Goal: Transaction & Acquisition: Purchase product/service

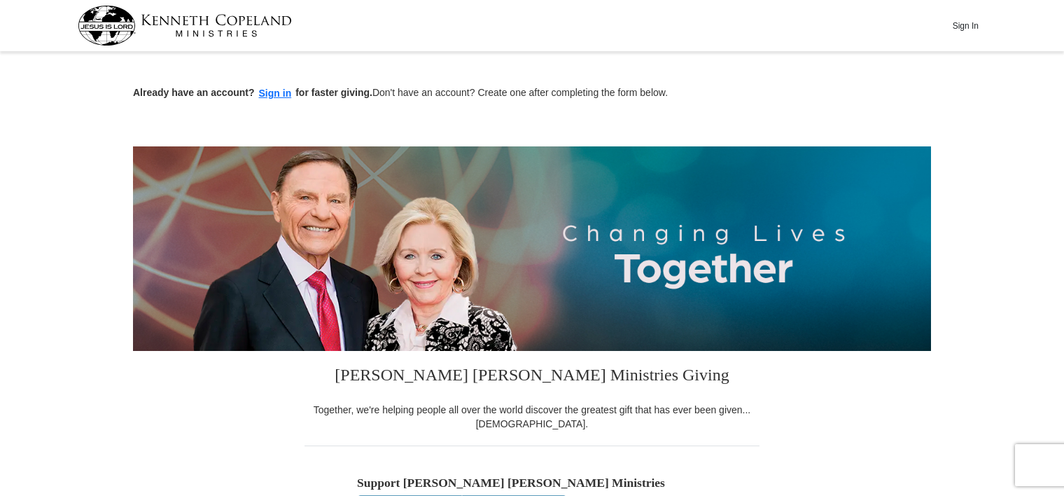
click at [346, 31] on div "Sign In" at bounding box center [533, 25] width 910 height 51
click at [286, 101] on button "Sign in" at bounding box center [275, 93] width 41 height 16
click at [265, 97] on button "Sign in" at bounding box center [275, 93] width 41 height 16
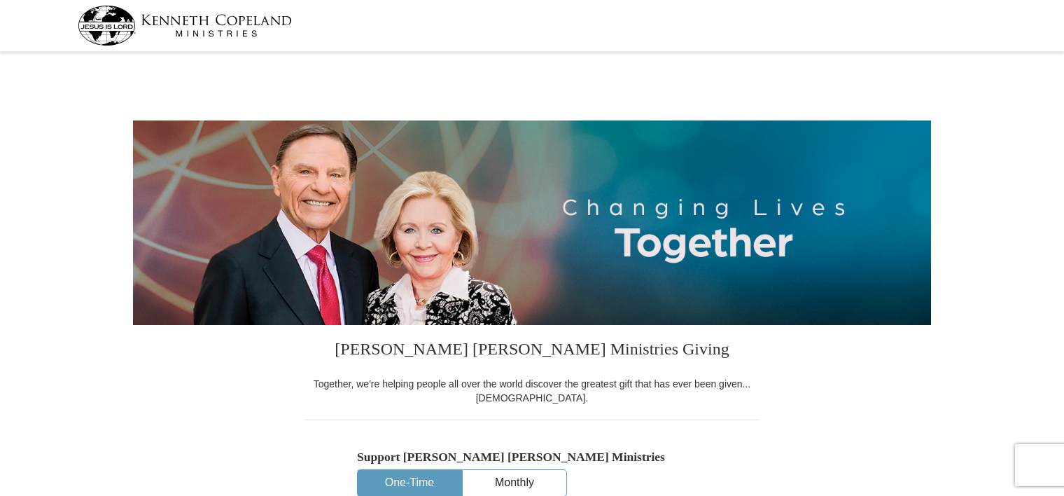
select select "CA"
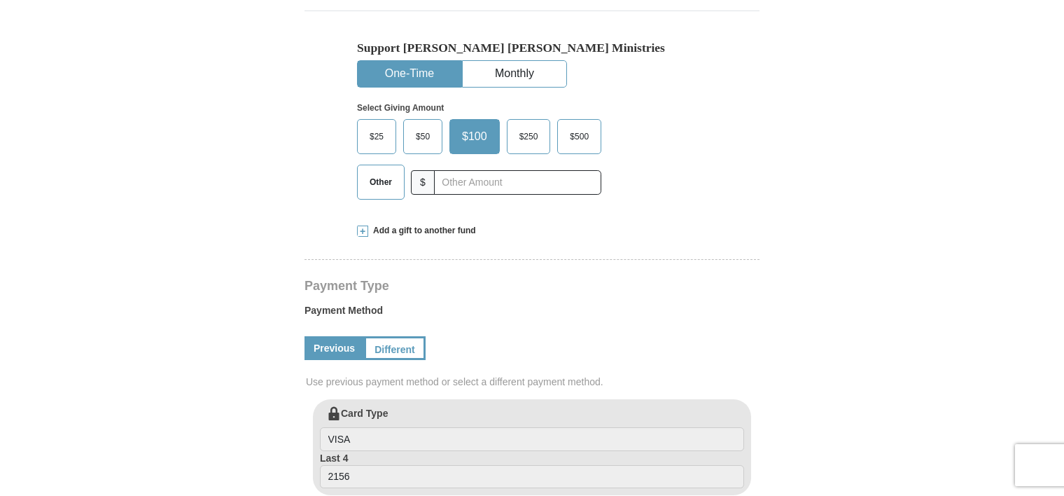
scroll to position [419, 0]
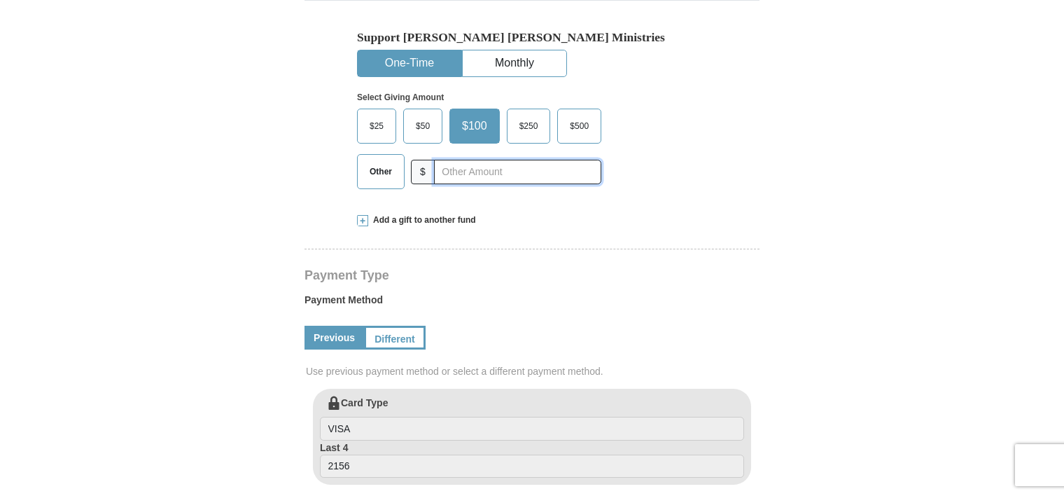
click at [528, 166] on input "text" at bounding box center [517, 172] width 167 height 25
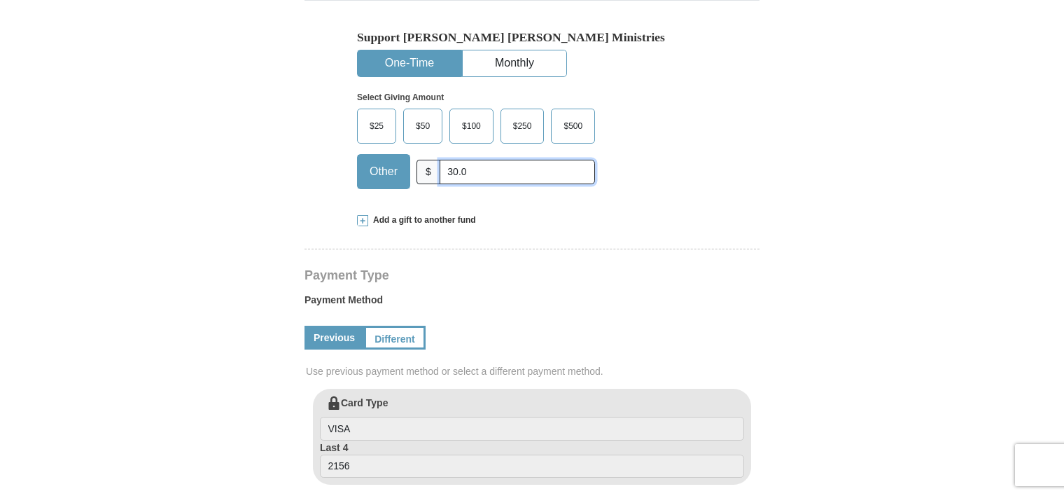
type input "30.00"
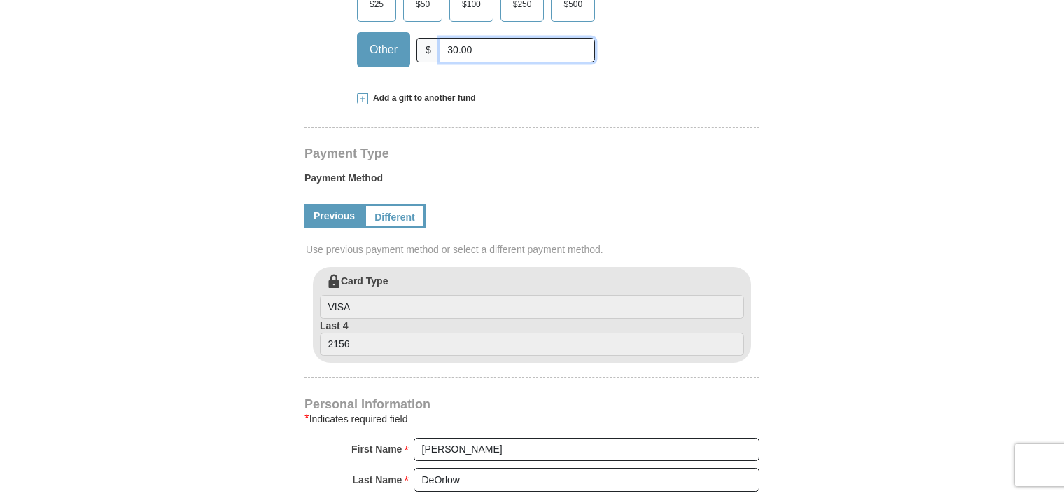
scroll to position [569, 0]
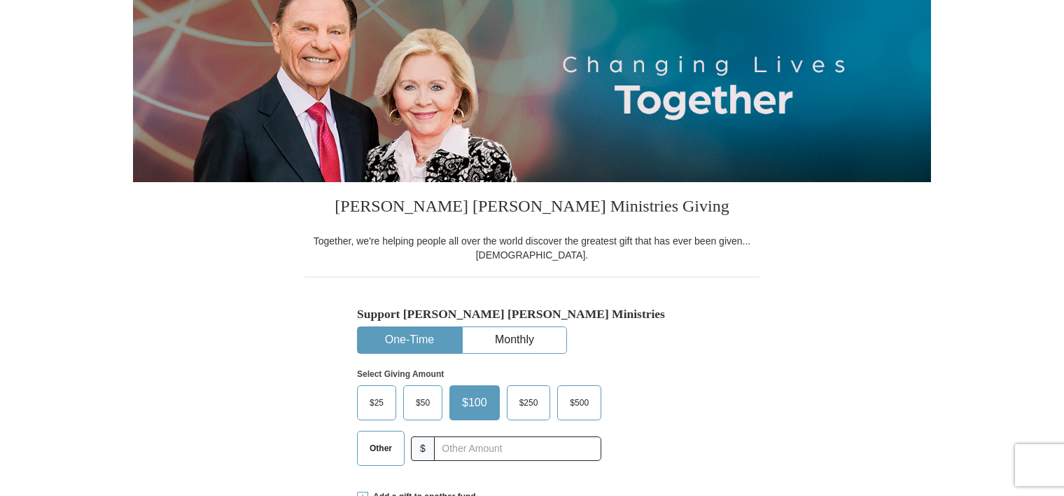
select select "CA"
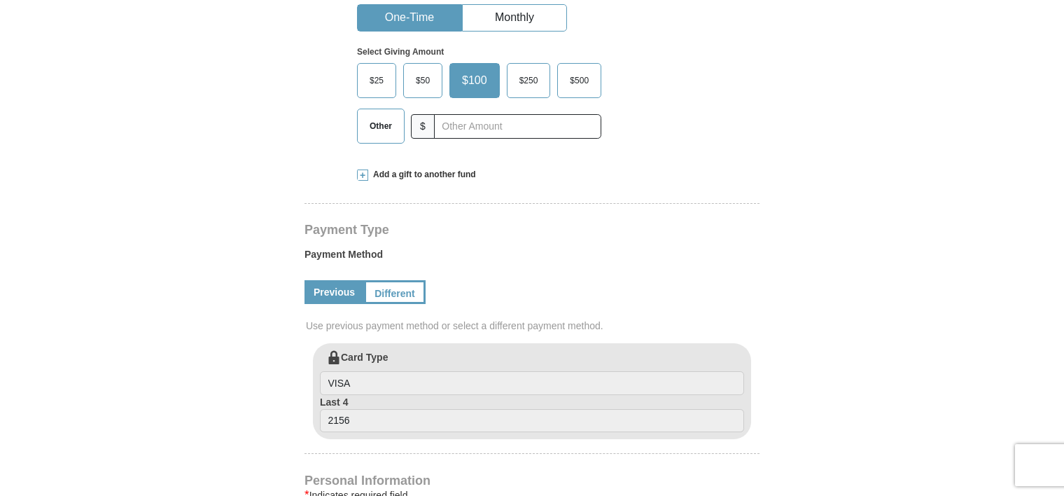
scroll to position [487, 0]
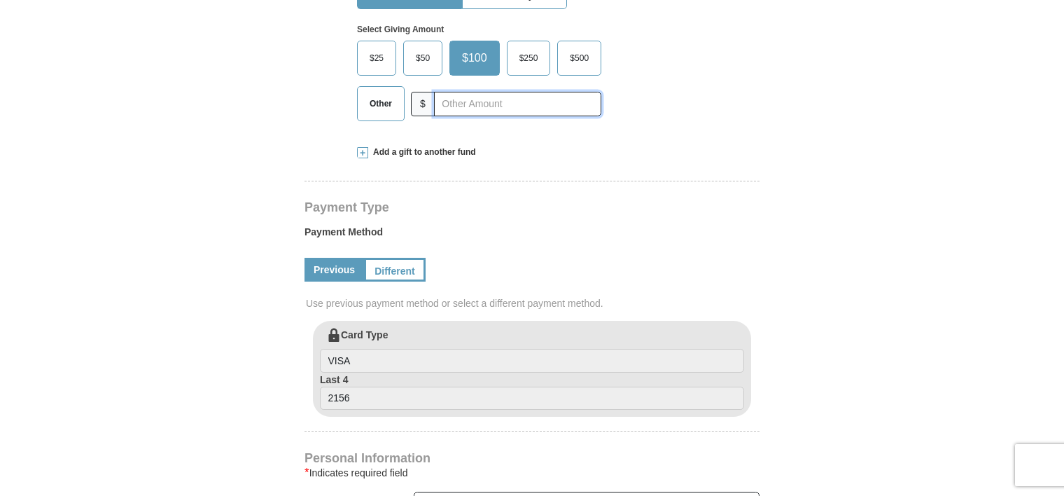
click at [500, 106] on input "text" at bounding box center [517, 104] width 167 height 25
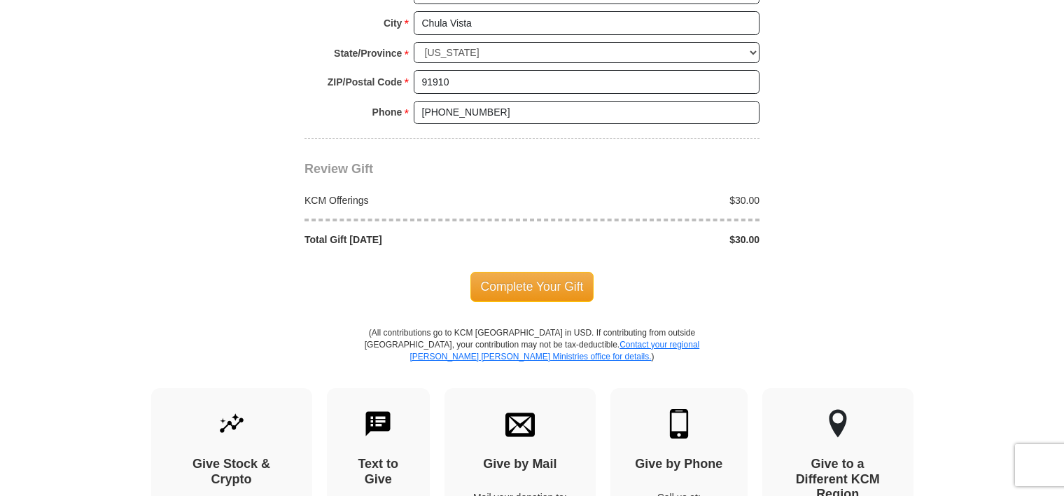
scroll to position [1199, 0]
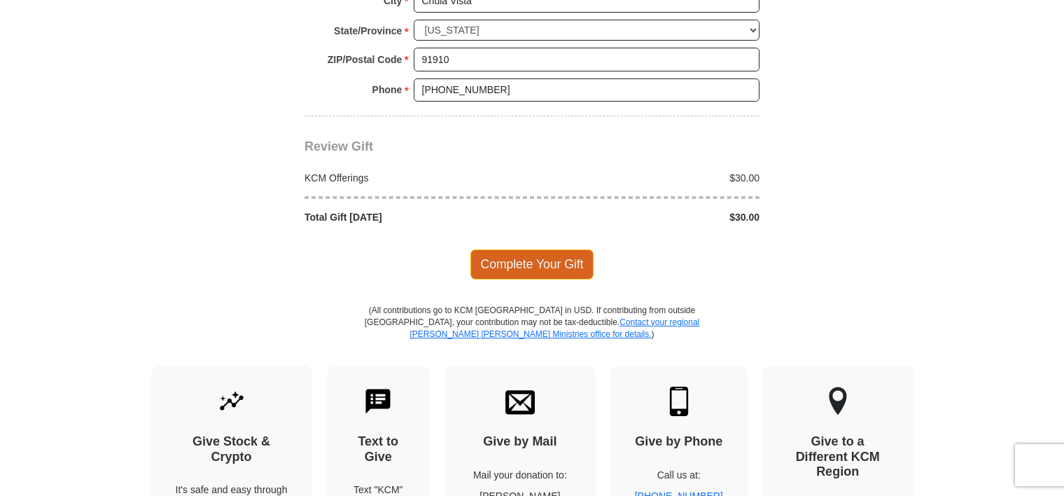
type input "30.00"
click at [532, 267] on span "Complete Your Gift" at bounding box center [533, 263] width 124 height 29
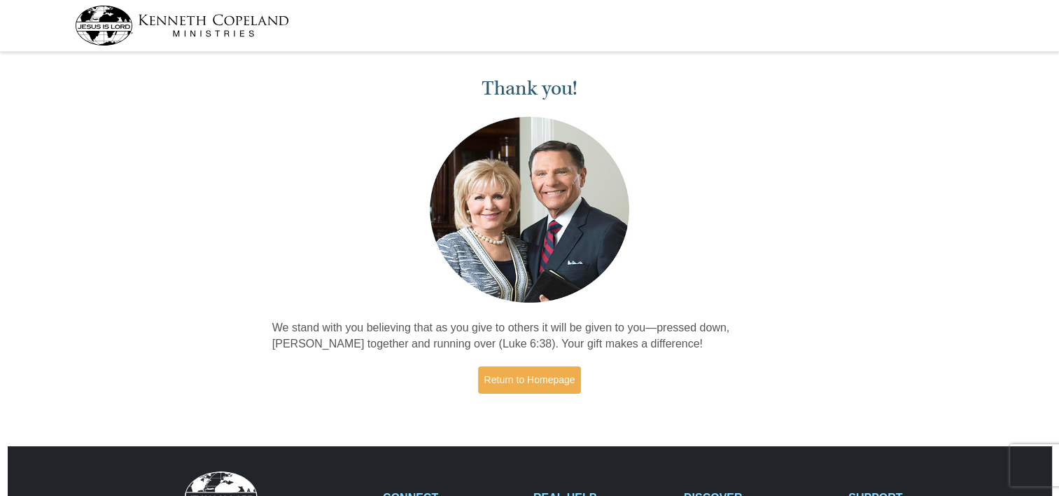
click at [346, 31] on div at bounding box center [530, 25] width 910 height 51
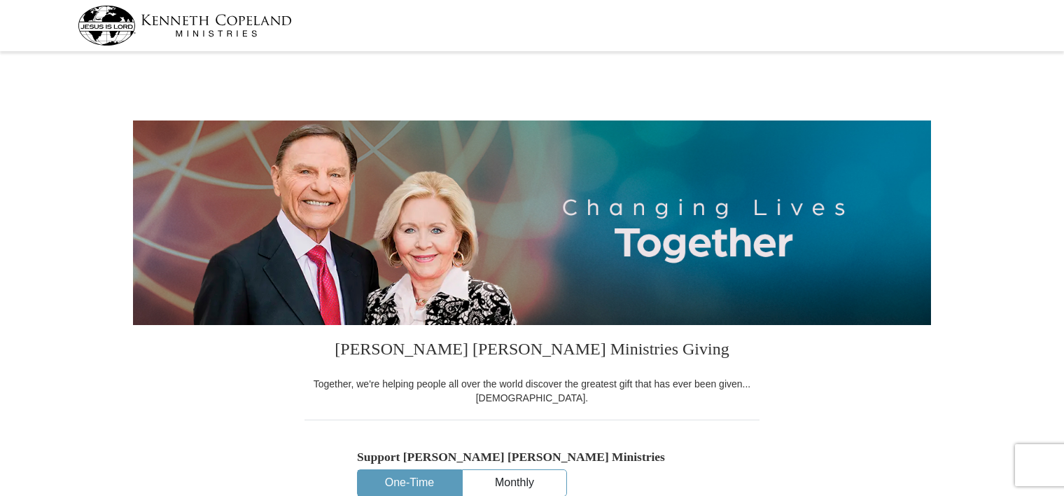
select select "CA"
click at [346, 31] on div at bounding box center [533, 25] width 910 height 51
